Goal: Information Seeking & Learning: Learn about a topic

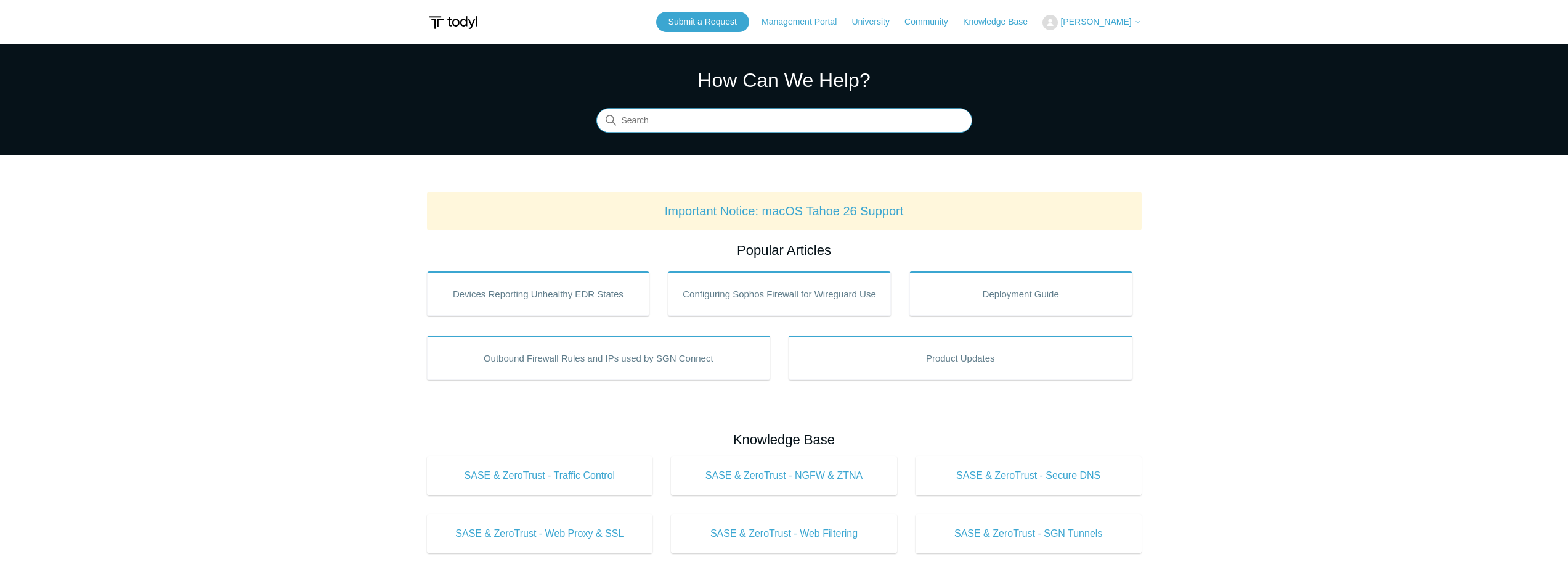
click at [763, 121] on input "Search" at bounding box center [784, 120] width 376 height 25
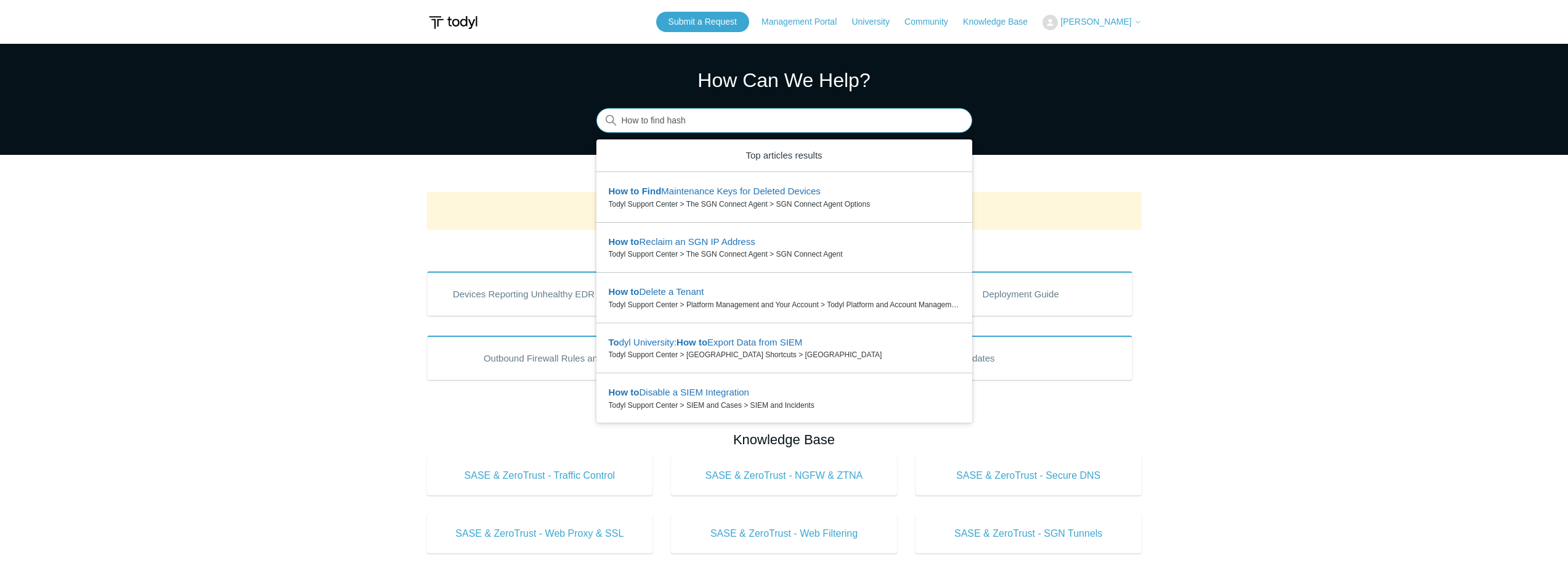
type input "How to find hash"
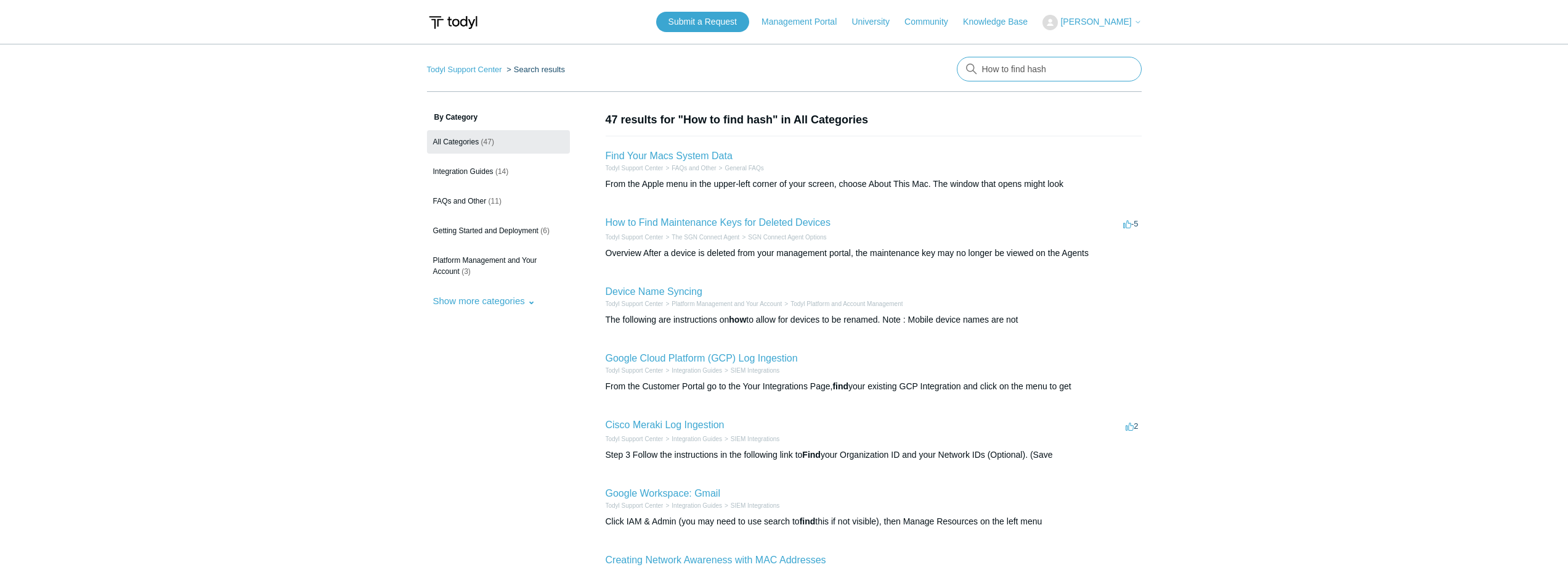
drag, startPoint x: 1053, startPoint y: 68, endPoint x: 854, endPoint y: 51, distance: 199.7
click at [854, 51] on main "Todyl Support Center Search results How to find hash By Category All Categories…" at bounding box center [784, 448] width 1568 height 809
type input "Process hash"
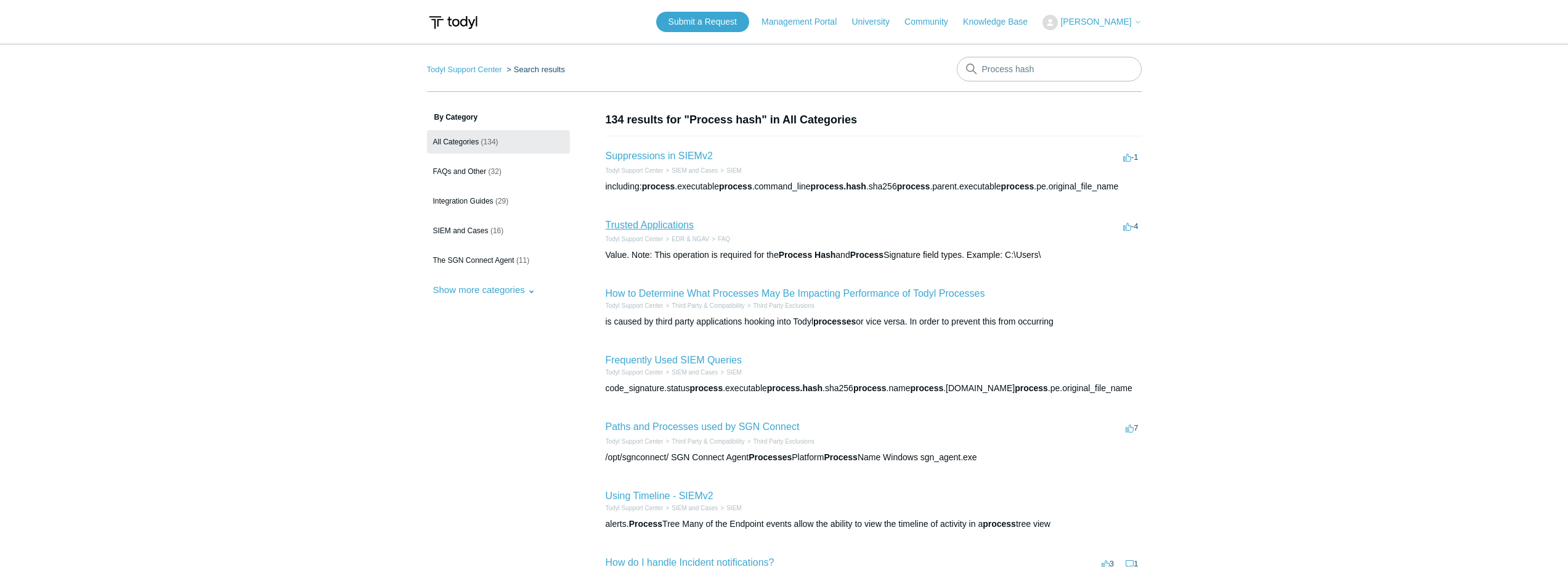
click at [662, 227] on link "Trusted Applications" at bounding box center [650, 224] width 88 height 11
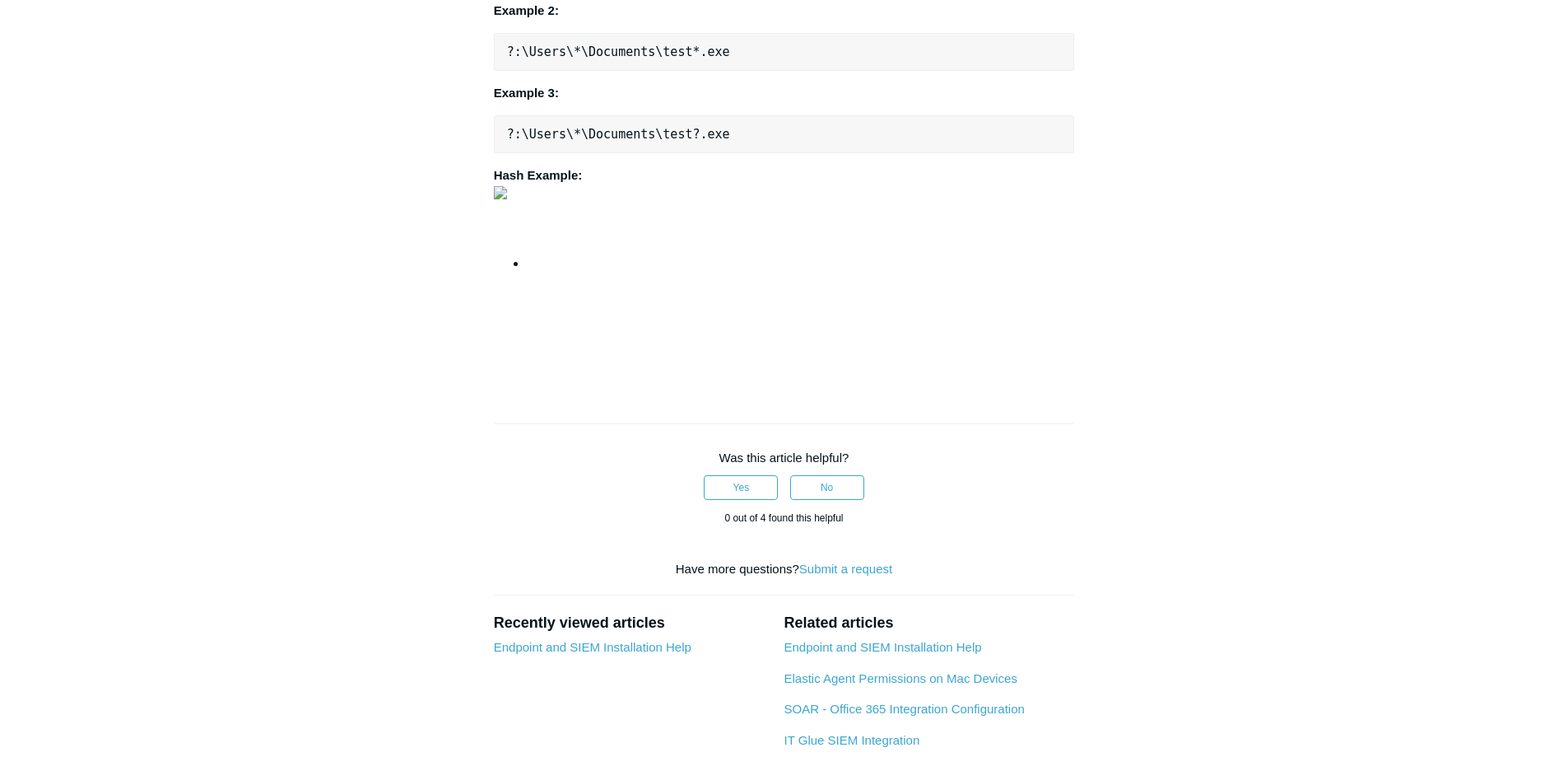
scroll to position [1811, 0]
